Goal: Task Accomplishment & Management: Complete application form

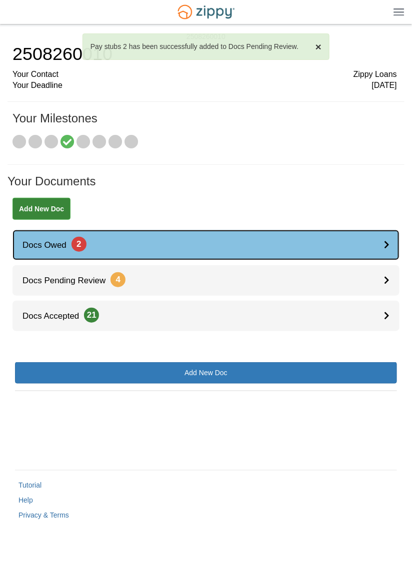
click at [386, 242] on icon at bounding box center [386, 244] width 5 height 8
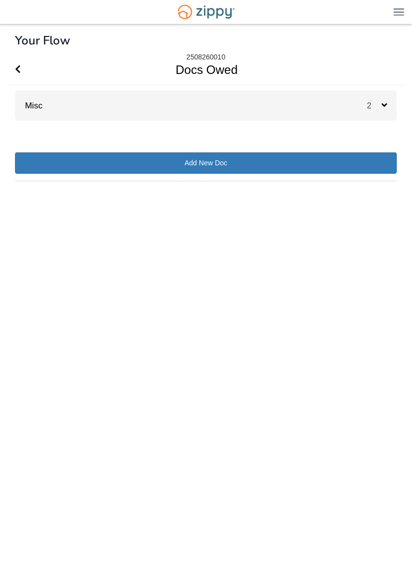
click at [376, 103] on span "2" at bounding box center [374, 105] width 14 height 8
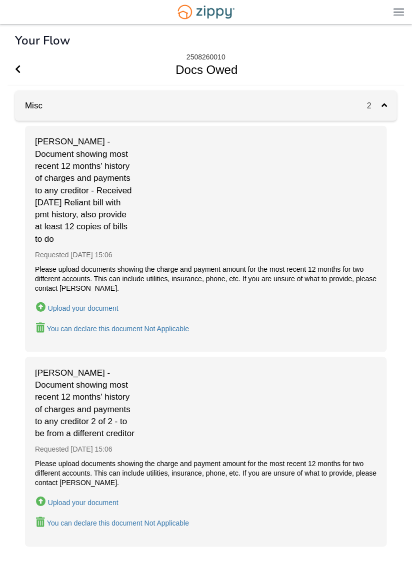
click at [99, 311] on div "Upload your document" at bounding box center [83, 308] width 70 height 8
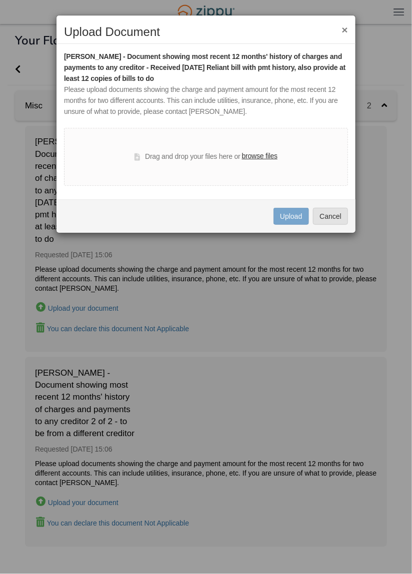
click at [253, 159] on label "browse files" at bounding box center [259, 156] width 35 height 11
click at [0, 0] on input "browse files" at bounding box center [0, 0] width 0 height 0
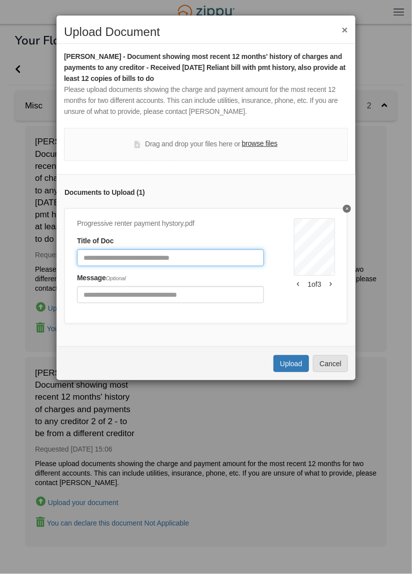
click at [231, 259] on input "Document Title" at bounding box center [170, 257] width 187 height 17
click at [121, 256] on input "**********" at bounding box center [170, 257] width 187 height 17
type input "**********"
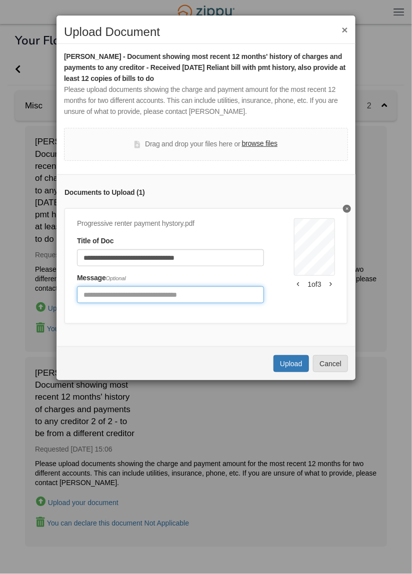
click at [231, 293] on input "Include any comments on this document" at bounding box center [170, 294] width 187 height 17
type input "**********"
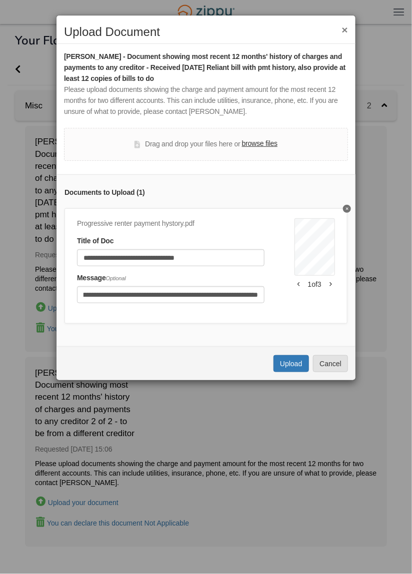
click at [392, 221] on div "**********" at bounding box center [206, 287] width 412 height 574
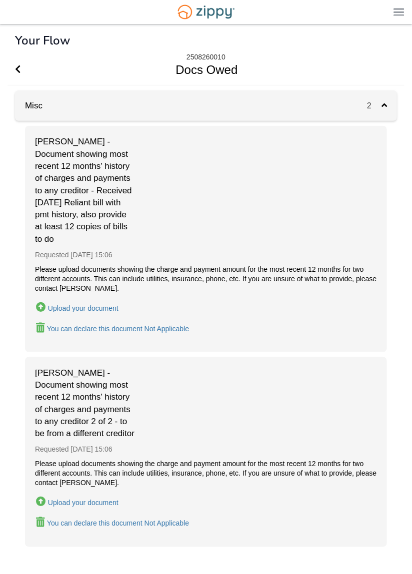
click at [104, 303] on button "Upload your document" at bounding box center [77, 307] width 84 height 14
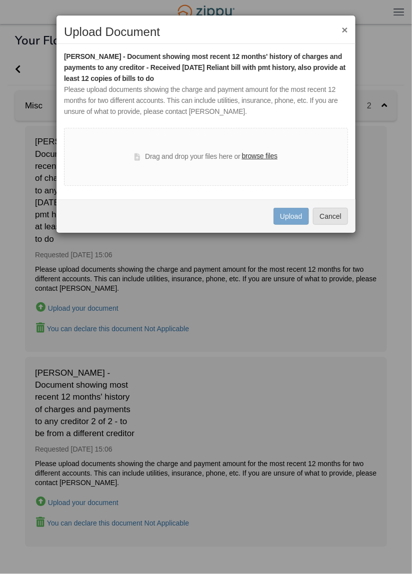
click at [275, 154] on label "browse files" at bounding box center [259, 156] width 35 height 11
click at [0, 0] on input "browse files" at bounding box center [0, 0] width 0 height 0
click at [262, 156] on label "browse files" at bounding box center [259, 156] width 35 height 11
click at [0, 0] on input "browse files" at bounding box center [0, 0] width 0 height 0
click at [344, 30] on button "×" at bounding box center [345, 29] width 6 height 10
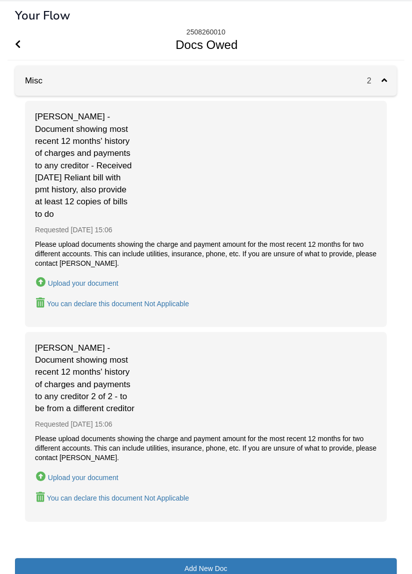
scroll to position [82, 0]
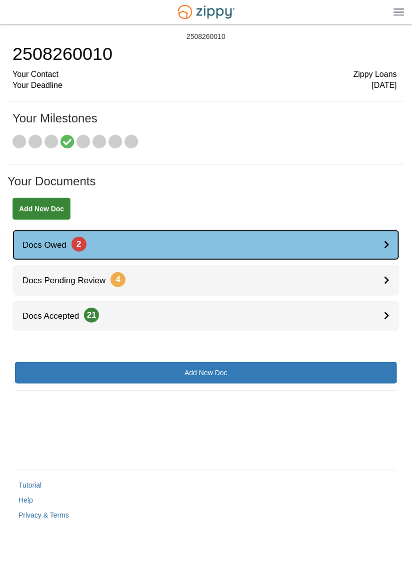
click at [379, 248] on link "Docs Owed 2" at bounding box center [205, 245] width 387 height 30
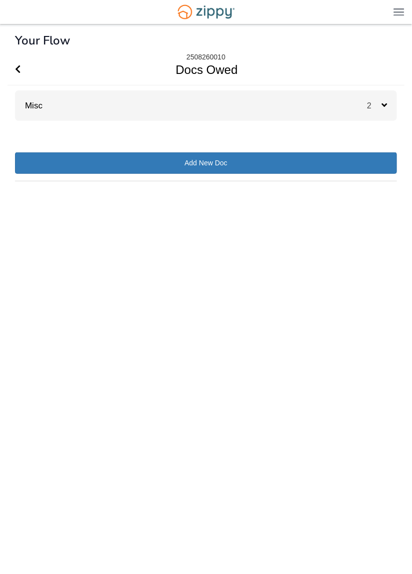
click at [383, 107] on icon at bounding box center [383, 104] width 5 height 9
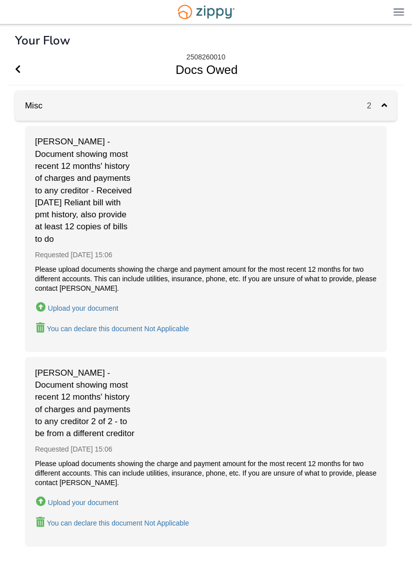
click at [102, 307] on div "Upload your document" at bounding box center [83, 308] width 70 height 8
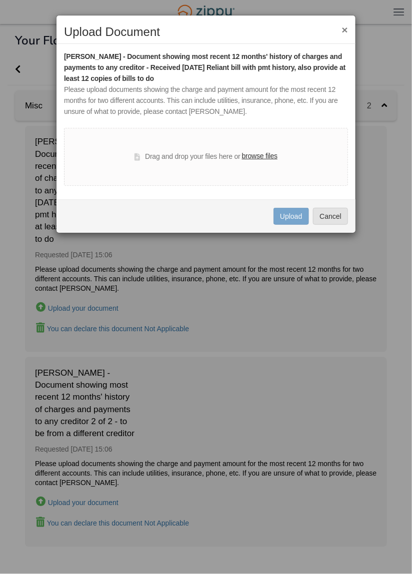
click at [262, 159] on label "browse files" at bounding box center [259, 156] width 35 height 11
click at [0, 0] on input "browse files" at bounding box center [0, 0] width 0 height 0
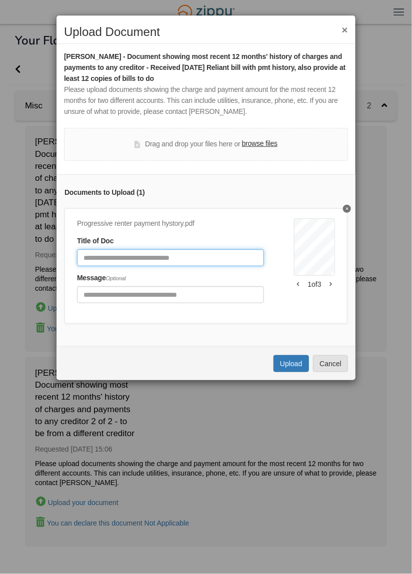
click at [216, 257] on input "Document Title" at bounding box center [170, 257] width 187 height 17
type input "**********"
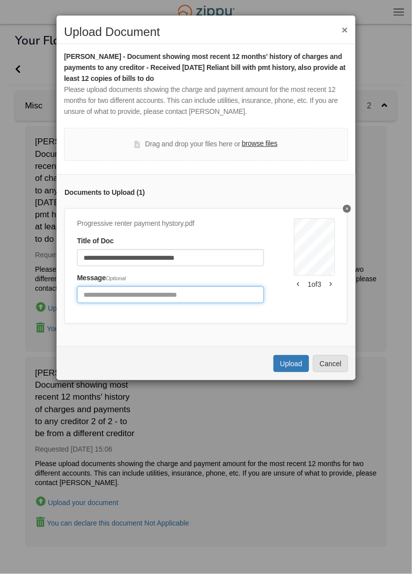
click at [245, 294] on input "Include any comments on this document" at bounding box center [170, 294] width 187 height 17
click at [255, 295] on input "**********" at bounding box center [170, 294] width 187 height 17
type input "**********"
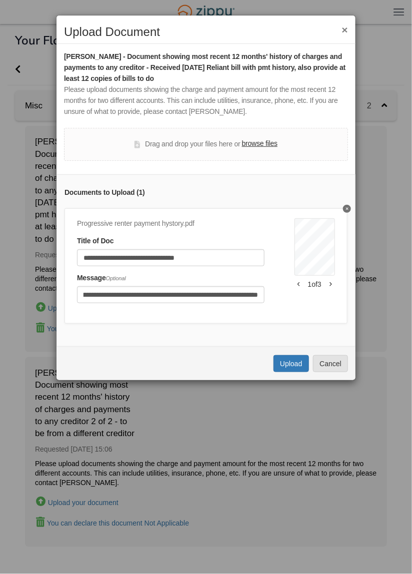
click at [331, 284] on icon "button" at bounding box center [330, 284] width 2 height 5
click at [332, 284] on button "button" at bounding box center [330, 284] width 8 height 6
click at [298, 284] on icon "button" at bounding box center [298, 284] width 2 height 5
click at [292, 360] on button "Upload" at bounding box center [290, 363] width 35 height 17
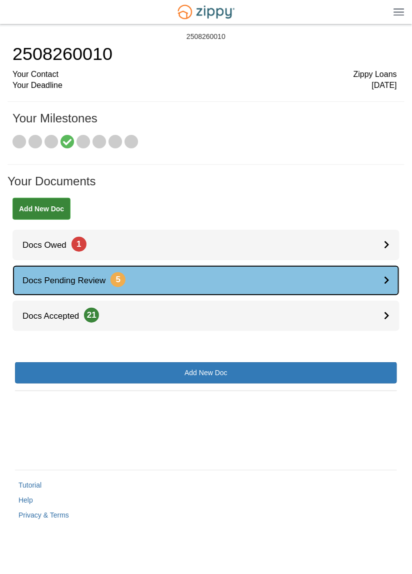
click at [380, 282] on link "Docs Pending Review 5" at bounding box center [205, 280] width 387 height 30
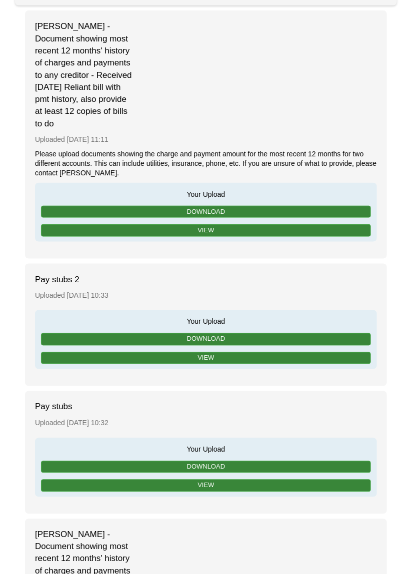
scroll to position [108, 0]
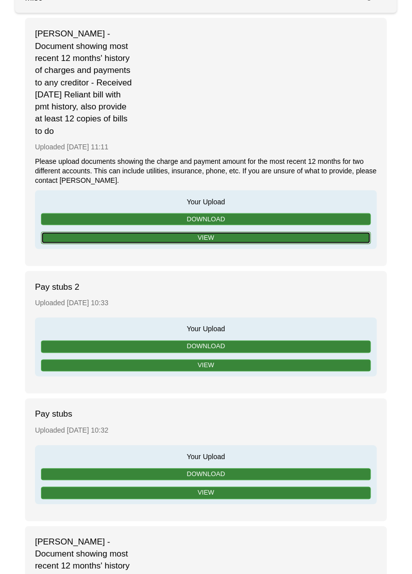
click at [294, 236] on link "View" at bounding box center [206, 238] width 330 height 12
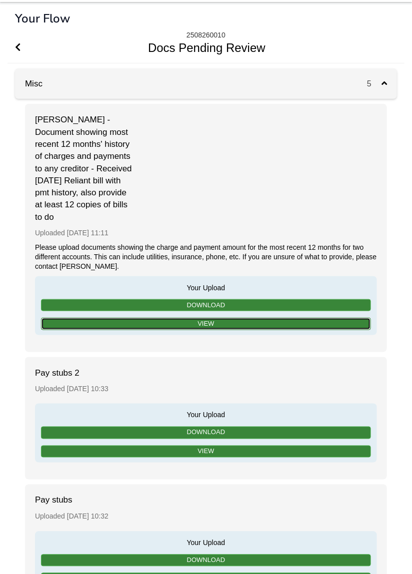
scroll to position [0, 0]
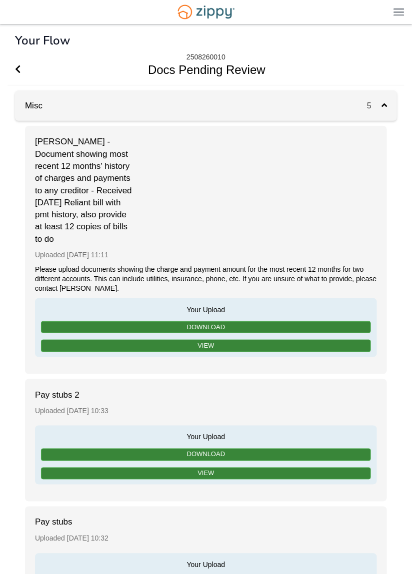
click at [332, 216] on div "[PERSON_NAME] - Document showing most recent 12 months' history of charges and …" at bounding box center [206, 250] width 362 height 248
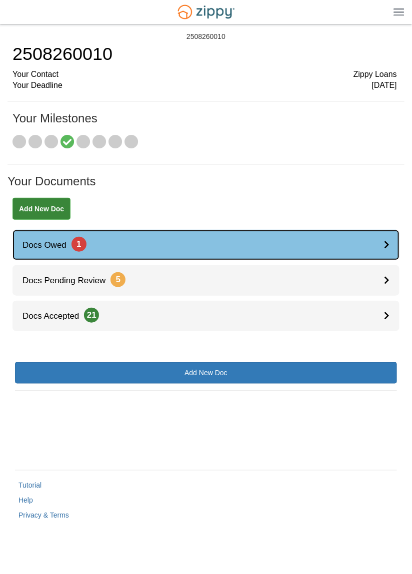
click at [349, 241] on link "Docs Owed 1" at bounding box center [205, 245] width 387 height 30
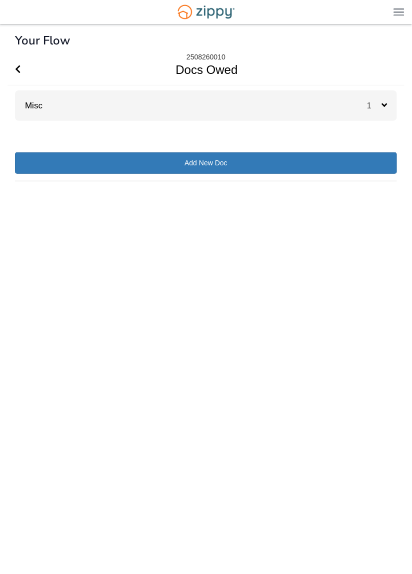
click at [384, 102] on icon at bounding box center [383, 104] width 5 height 9
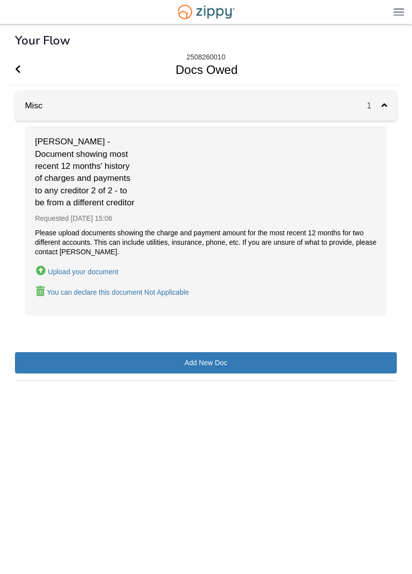
click at [107, 276] on div "Upload your document" at bounding box center [83, 272] width 70 height 8
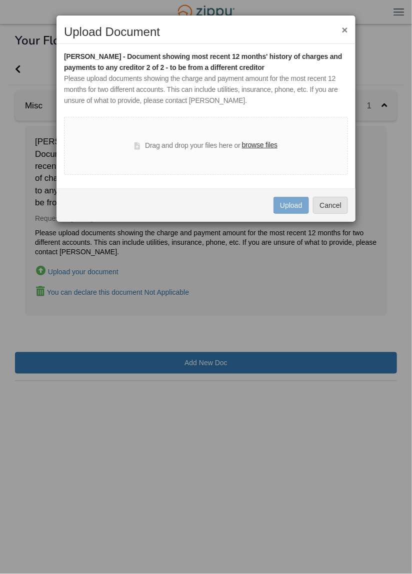
click at [262, 150] on label "browse files" at bounding box center [259, 145] width 35 height 11
click at [0, 0] on input "browse files" at bounding box center [0, 0] width 0 height 0
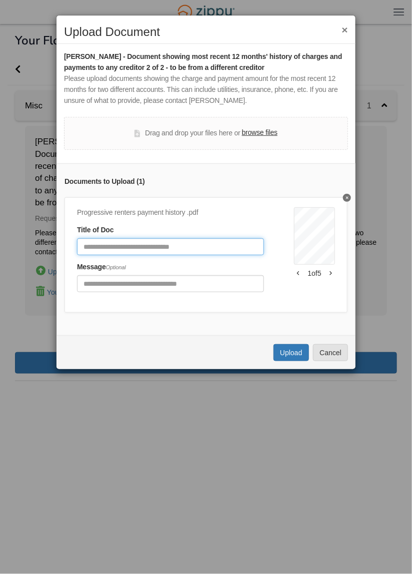
click at [219, 247] on input "Document Title" at bounding box center [170, 246] width 187 height 17
type input "*"
click at [238, 244] on input "**********" at bounding box center [170, 246] width 187 height 17
type input "**********"
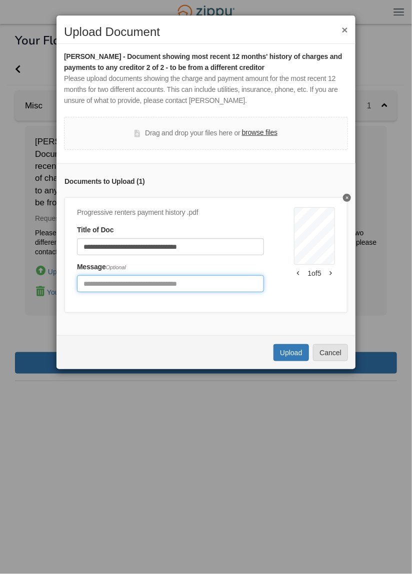
click at [226, 282] on input "Include any comments on this document" at bounding box center [170, 283] width 187 height 17
type input "**********"
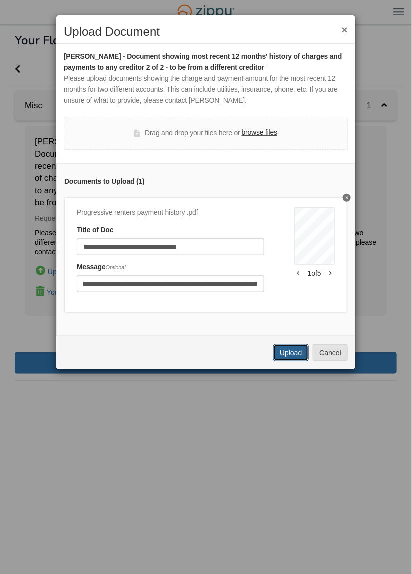
click at [298, 352] on button "Upload" at bounding box center [290, 352] width 35 height 17
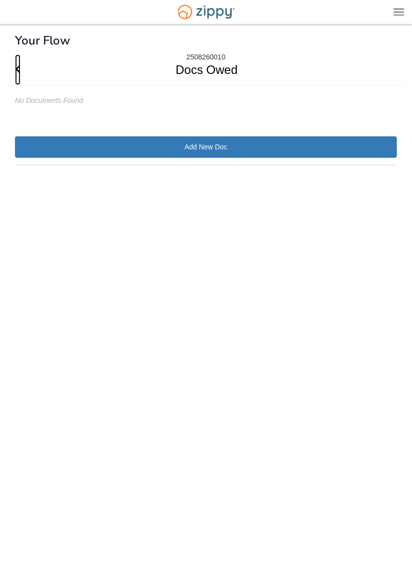
click at [20, 62] on span "Go Back" at bounding box center [17, 69] width 5 height 30
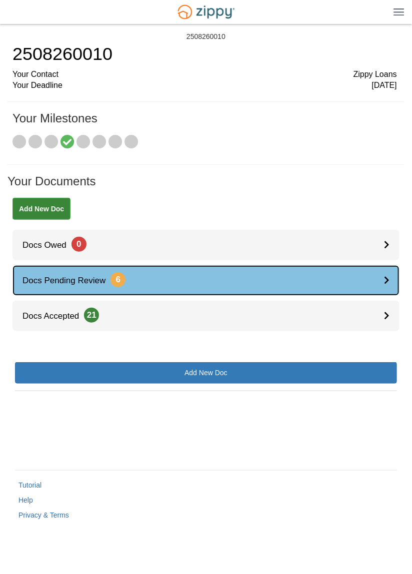
click at [379, 286] on link "Docs Pending Review 6" at bounding box center [205, 280] width 387 height 30
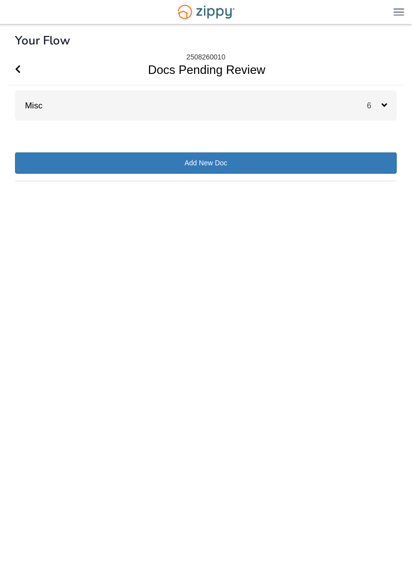
click at [41, 109] on link "Misc" at bounding box center [28, 105] width 27 height 9
